Goal: Find specific page/section

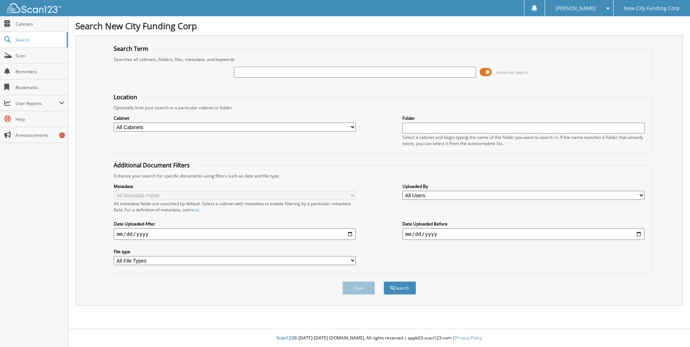
click at [263, 71] on input "text" at bounding box center [355, 72] width 242 height 11
type input "376685"
click at [384, 282] on button "Search" at bounding box center [400, 288] width 32 height 13
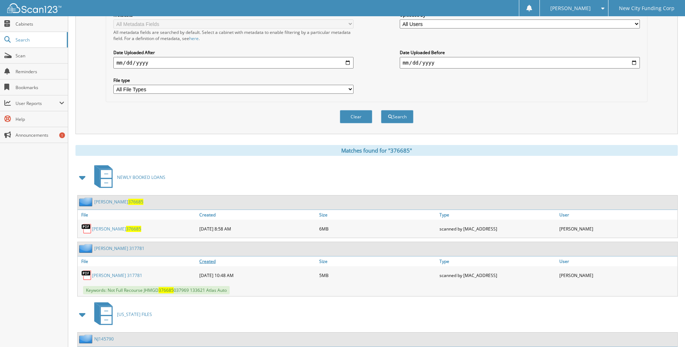
scroll to position [181, 0]
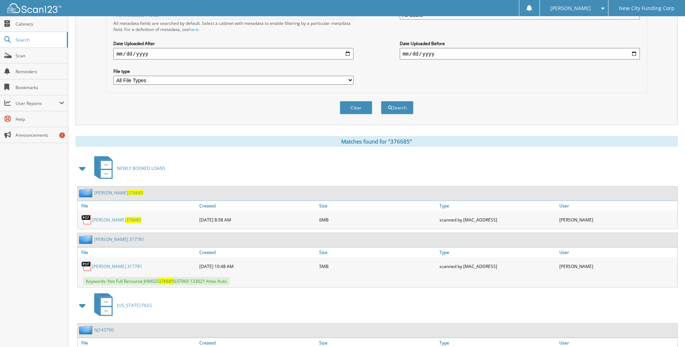
click at [114, 222] on link "[PERSON_NAME] 376685" at bounding box center [116, 220] width 49 height 6
